Goal: Check status: Check status

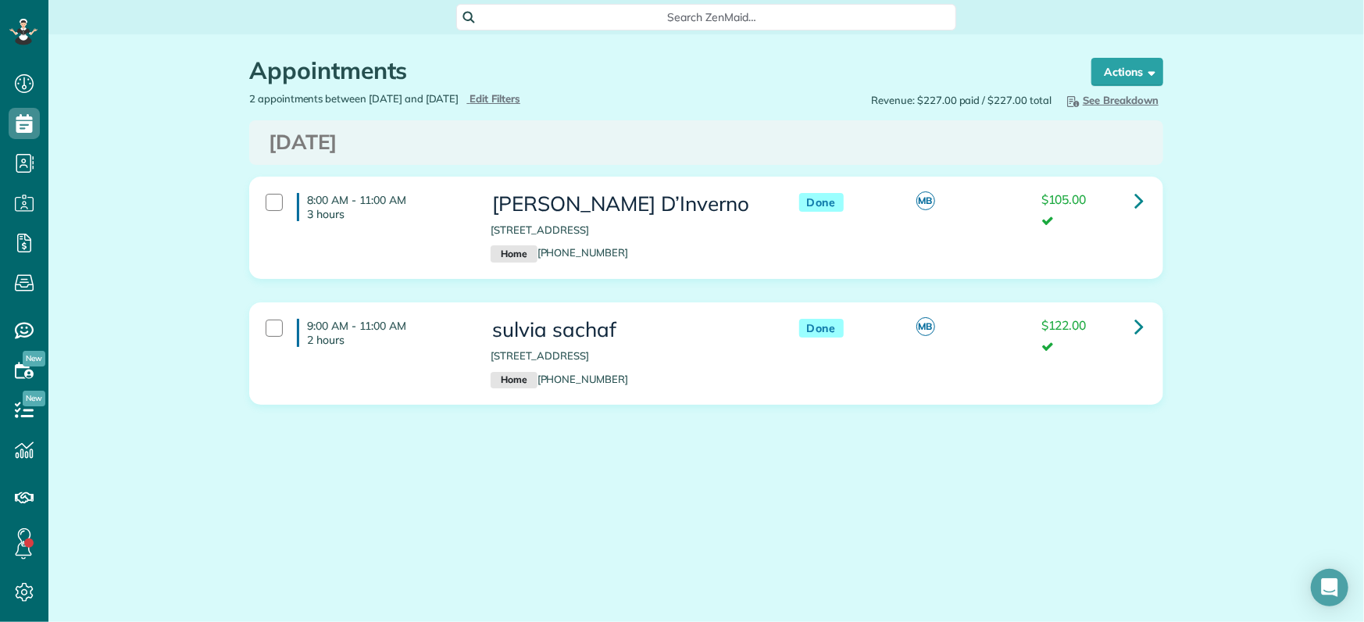
scroll to position [7, 7]
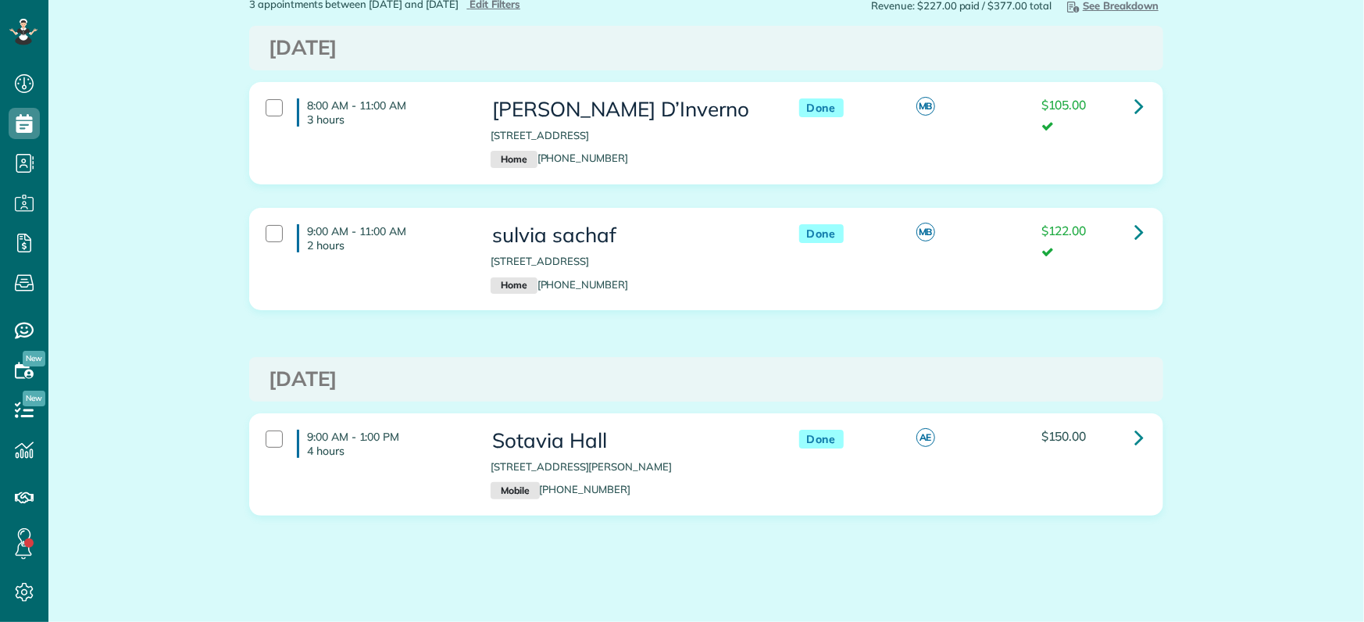
scroll to position [104, 0]
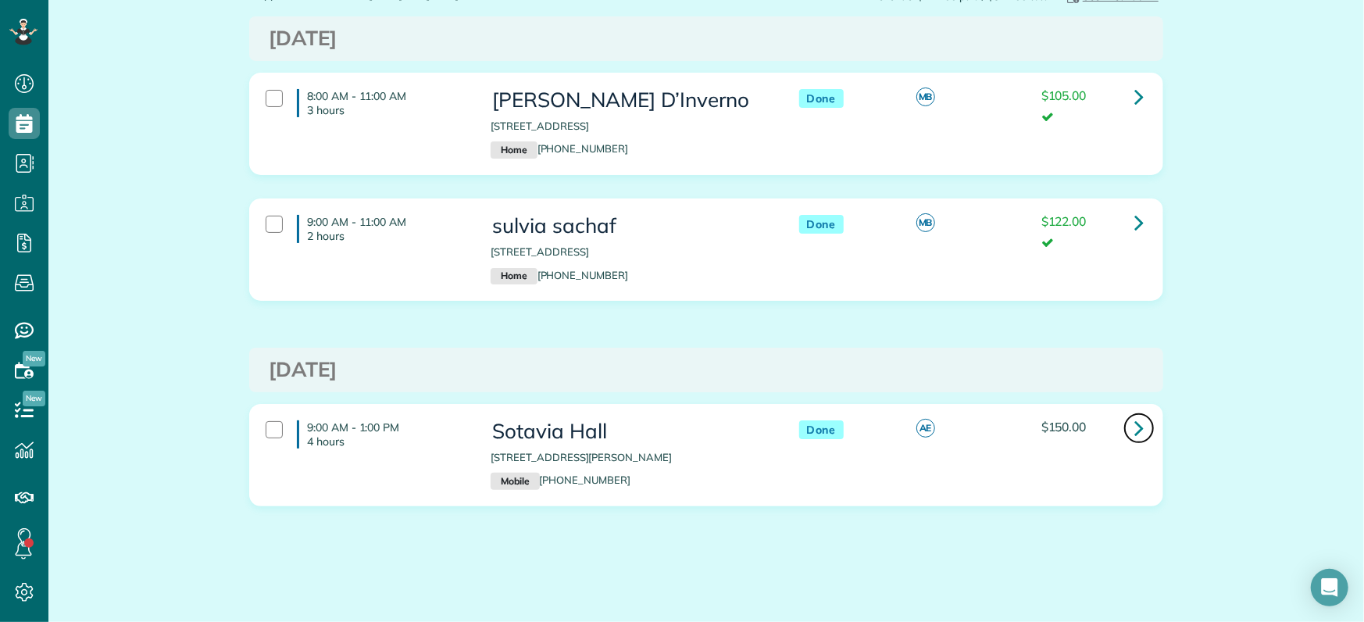
click at [1134, 429] on icon at bounding box center [1138, 427] width 9 height 27
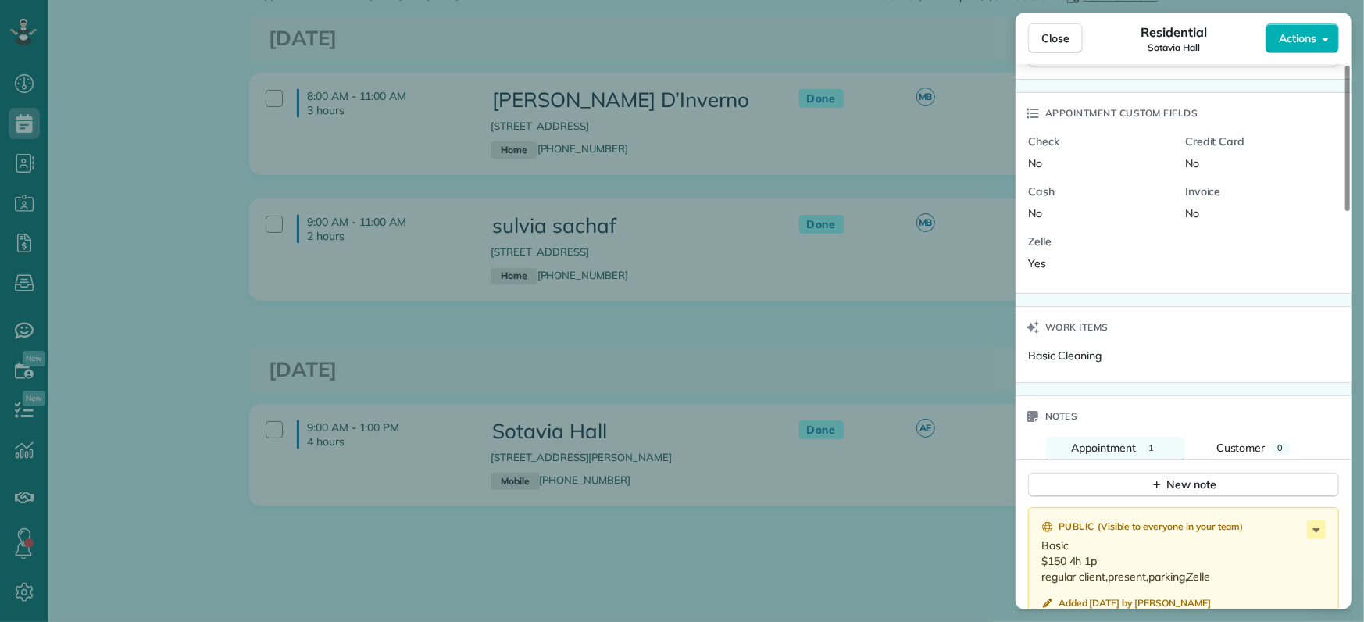
scroll to position [1174, 0]
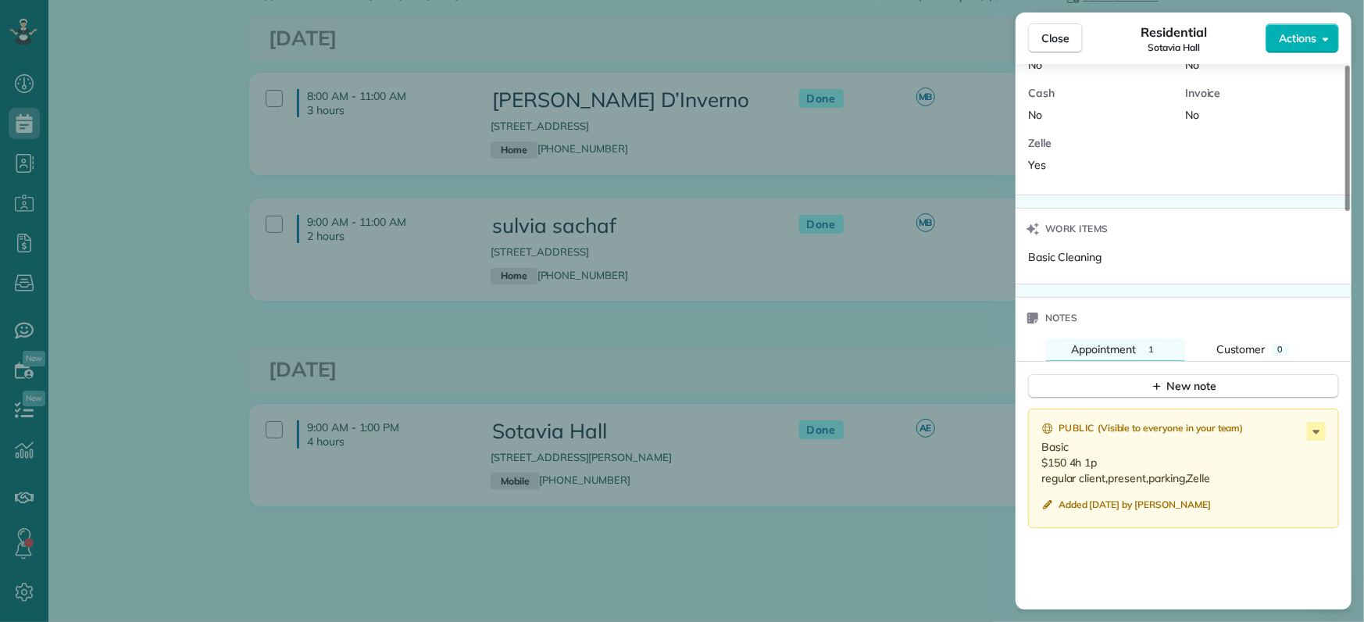
drag, startPoint x: 877, startPoint y: 353, endPoint x: 892, endPoint y: 327, distance: 29.7
click at [876, 351] on div "Close Residential Sotavia Hall Actions Status [GEOGRAPHIC_DATA] · Open profile …" at bounding box center [682, 311] width 1364 height 622
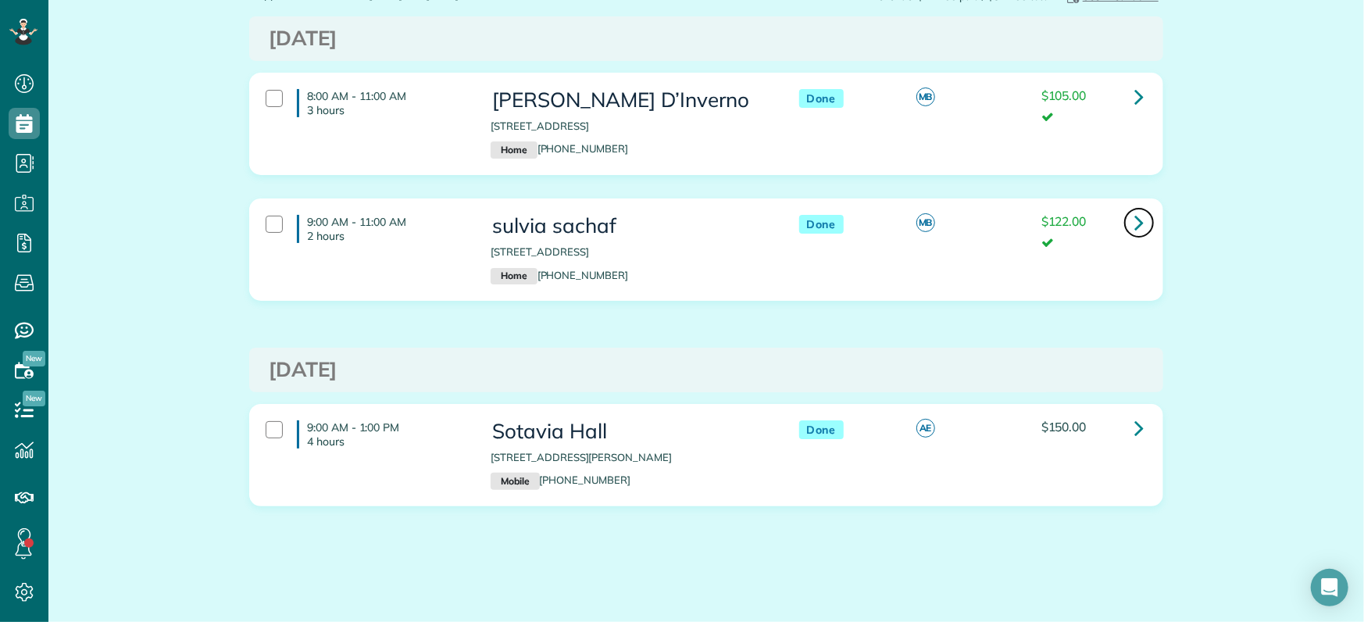
click at [1125, 227] on link at bounding box center [1138, 222] width 31 height 31
